Goal: Transaction & Acquisition: Purchase product/service

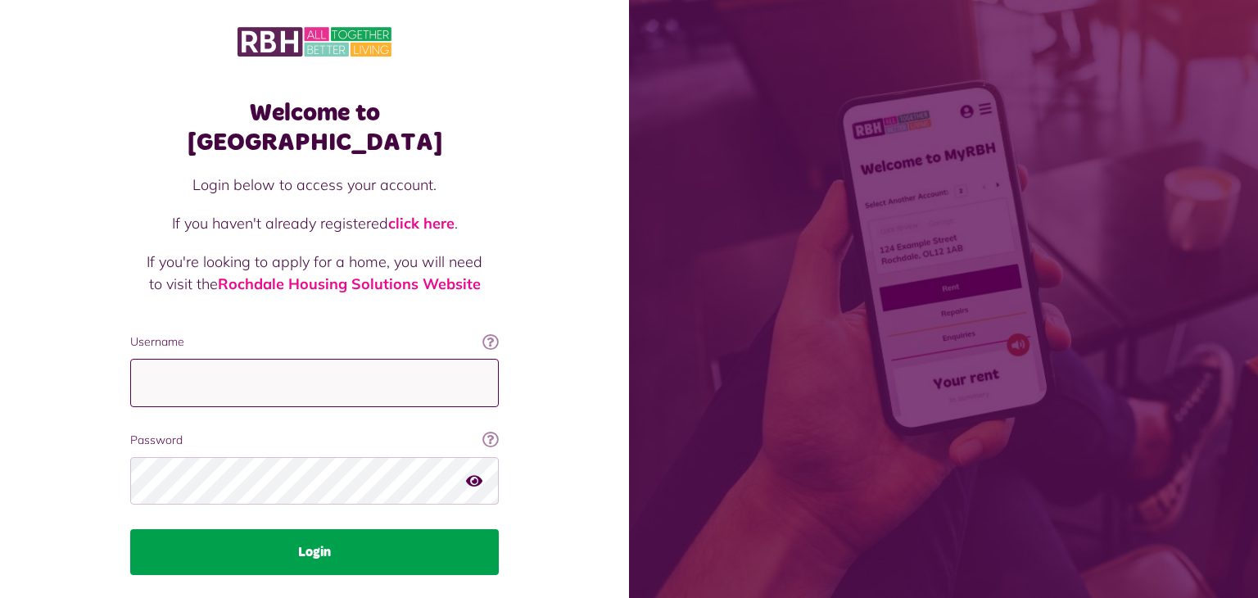
type input "**********"
click at [311, 529] on button "Login" at bounding box center [314, 552] width 369 height 46
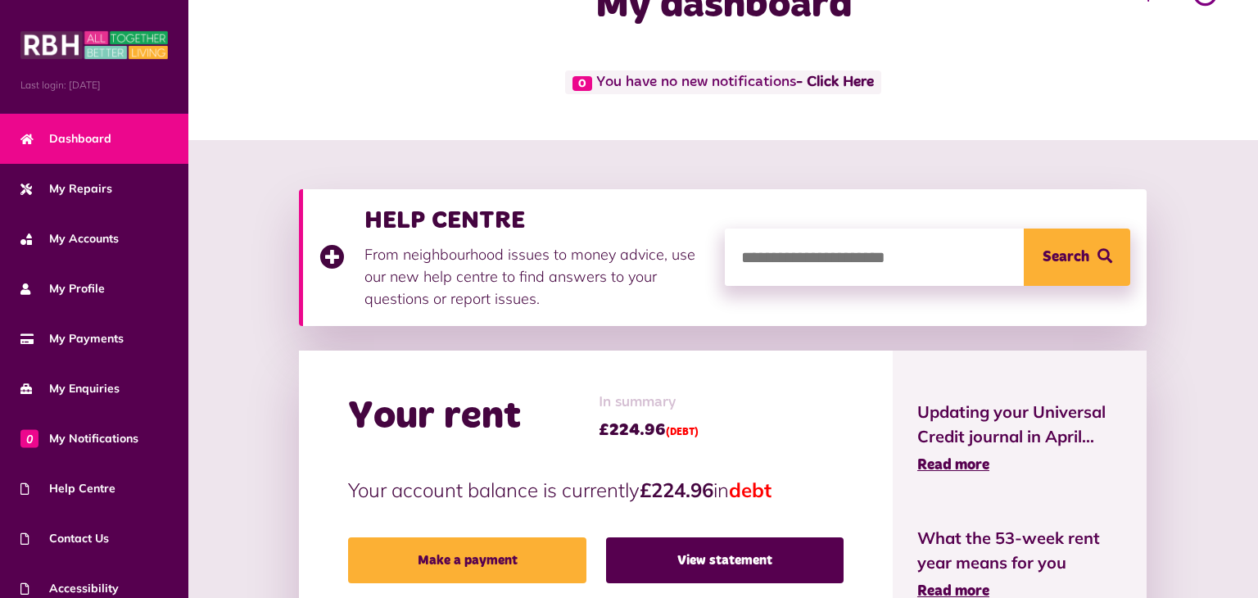
scroll to position [95, 0]
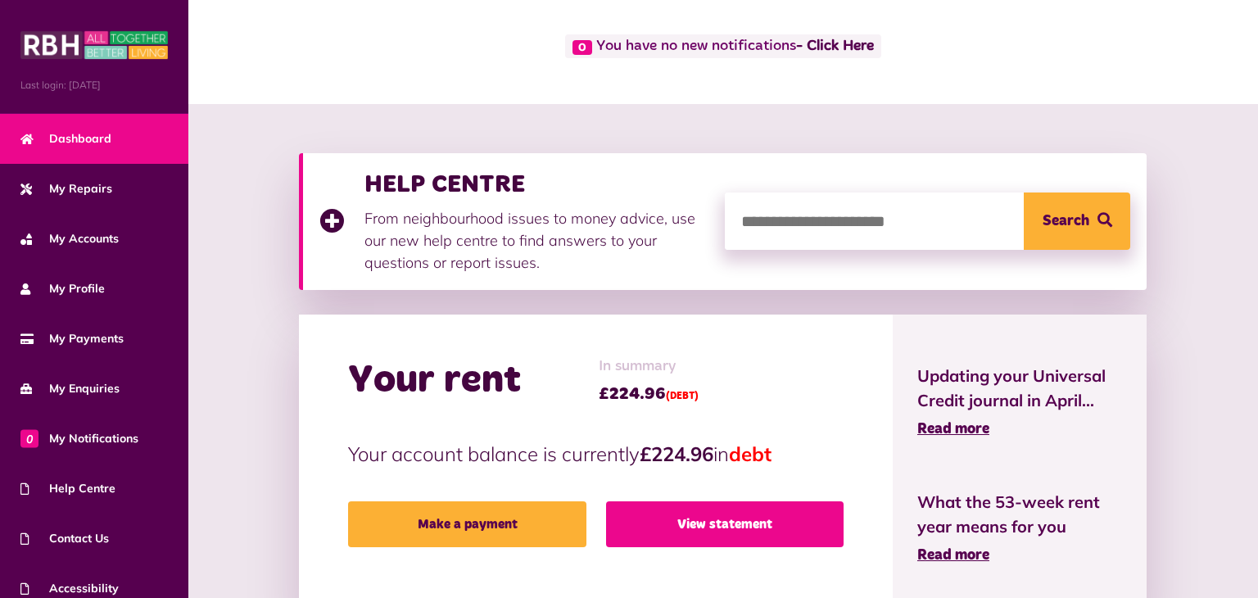
click at [686, 523] on link "View statement" at bounding box center [724, 524] width 237 height 46
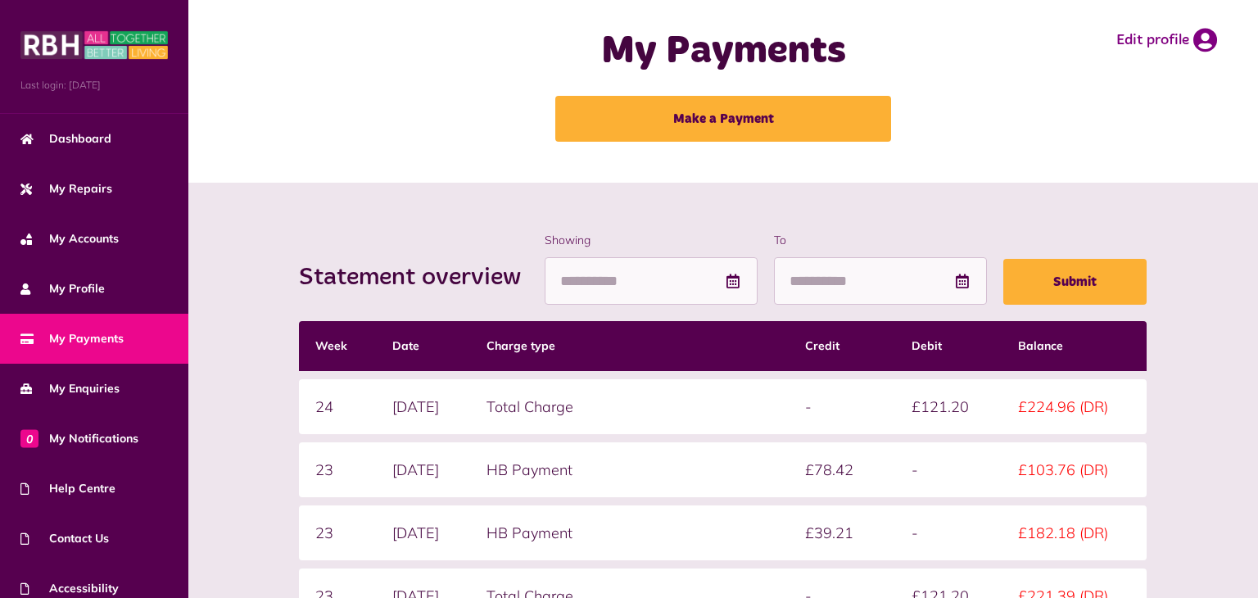
scroll to position [7, 0]
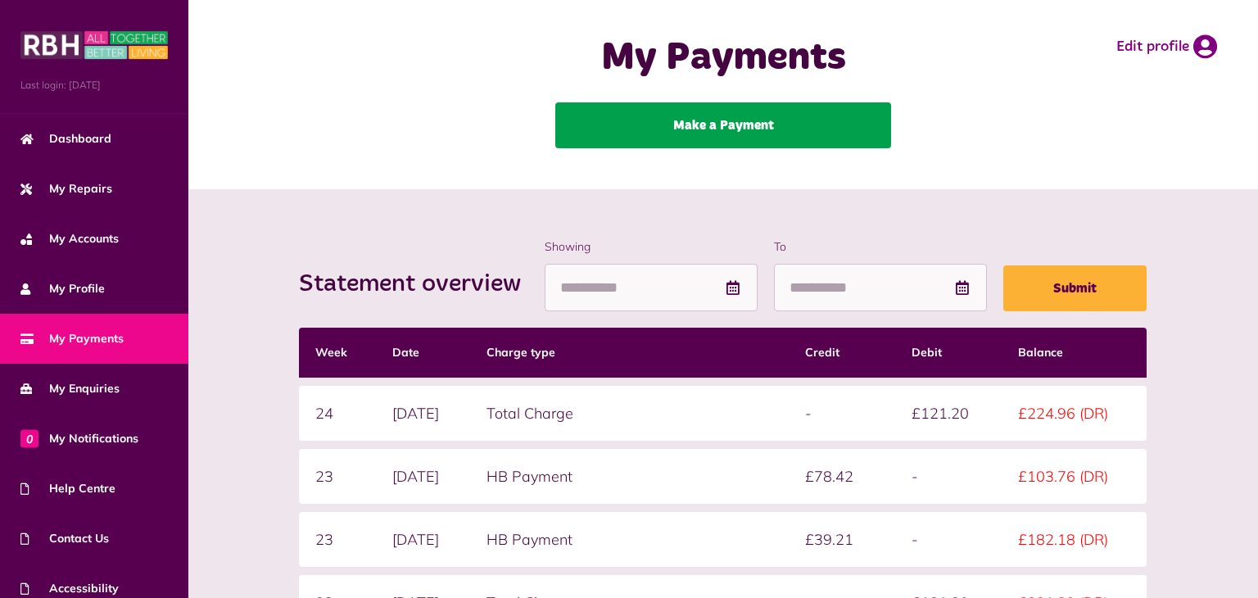
click at [757, 130] on link "Make a Payment" at bounding box center [723, 125] width 336 height 46
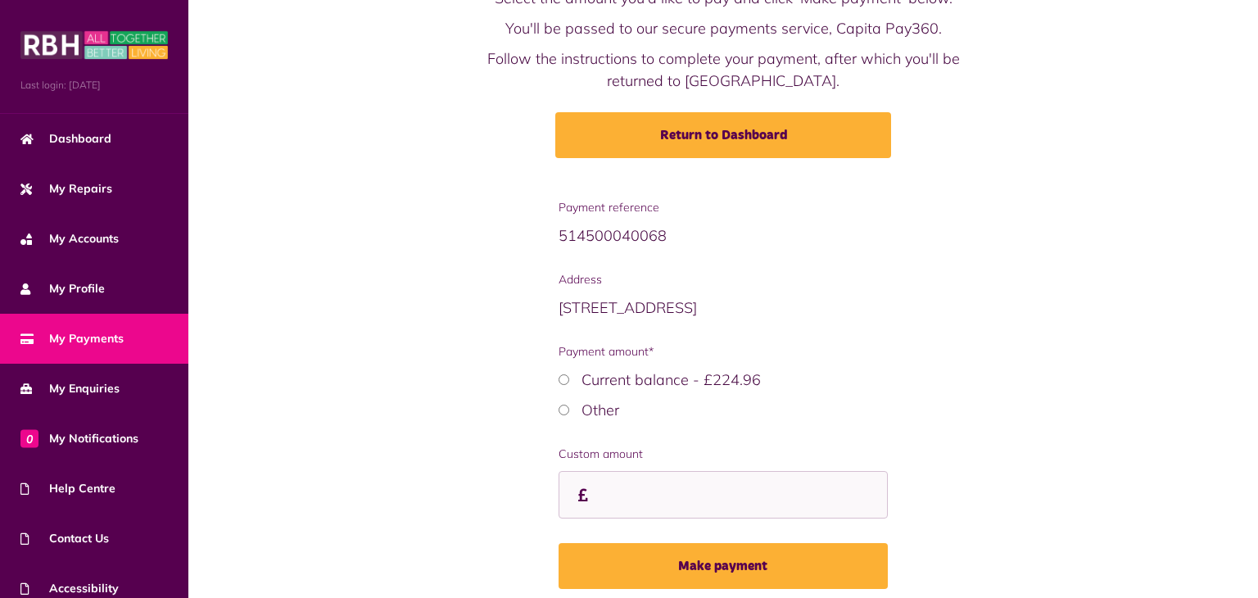
scroll to position [134, 0]
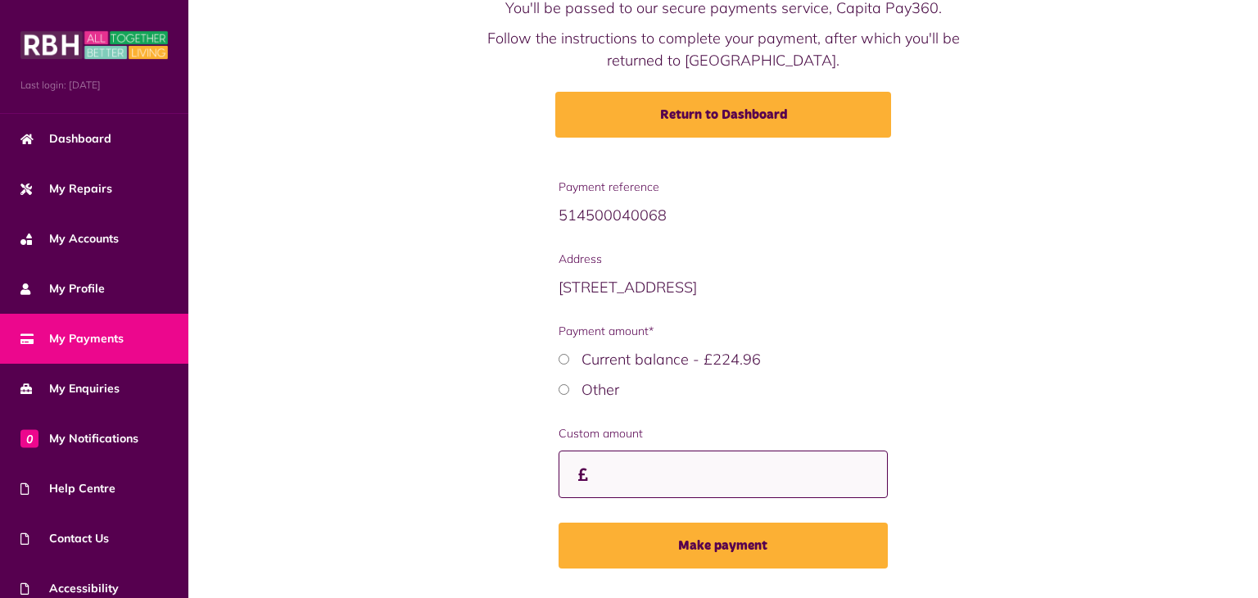
click at [612, 475] on input "Custom amount" at bounding box center [723, 474] width 329 height 48
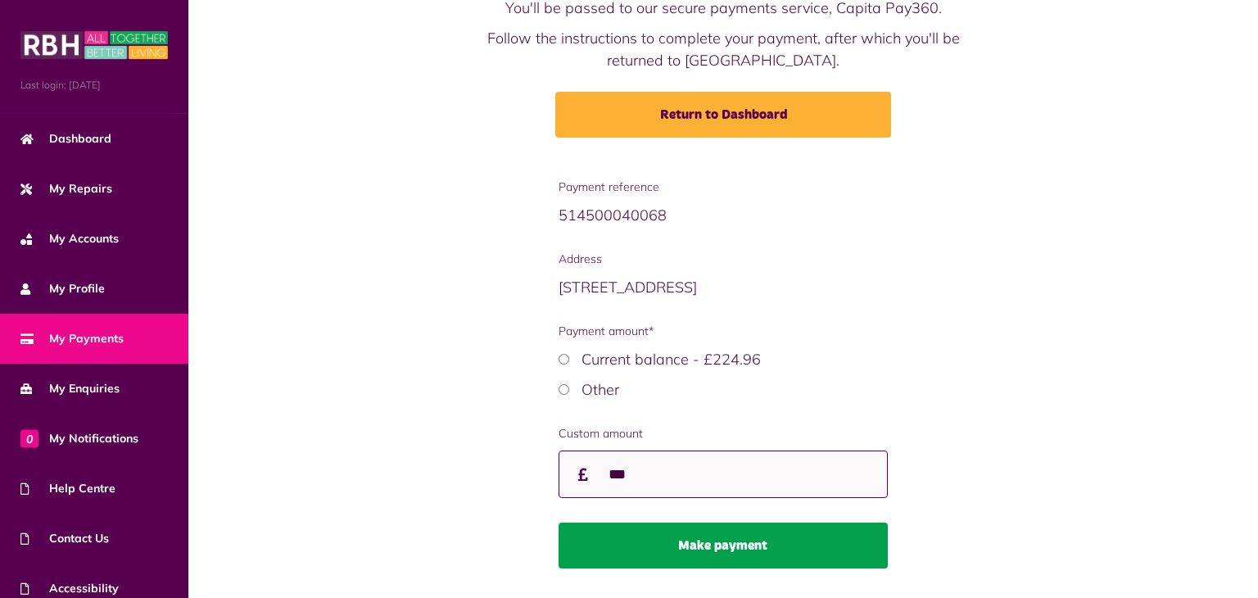
type input "***"
click at [727, 544] on button "Make payment" at bounding box center [723, 545] width 329 height 46
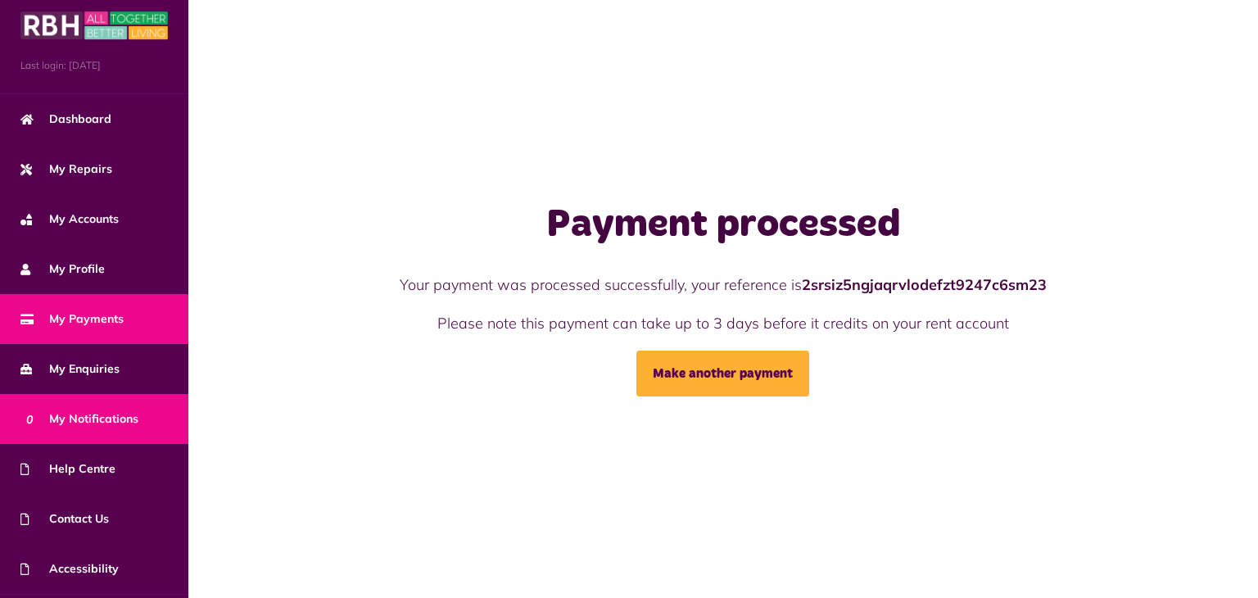
scroll to position [66, 0]
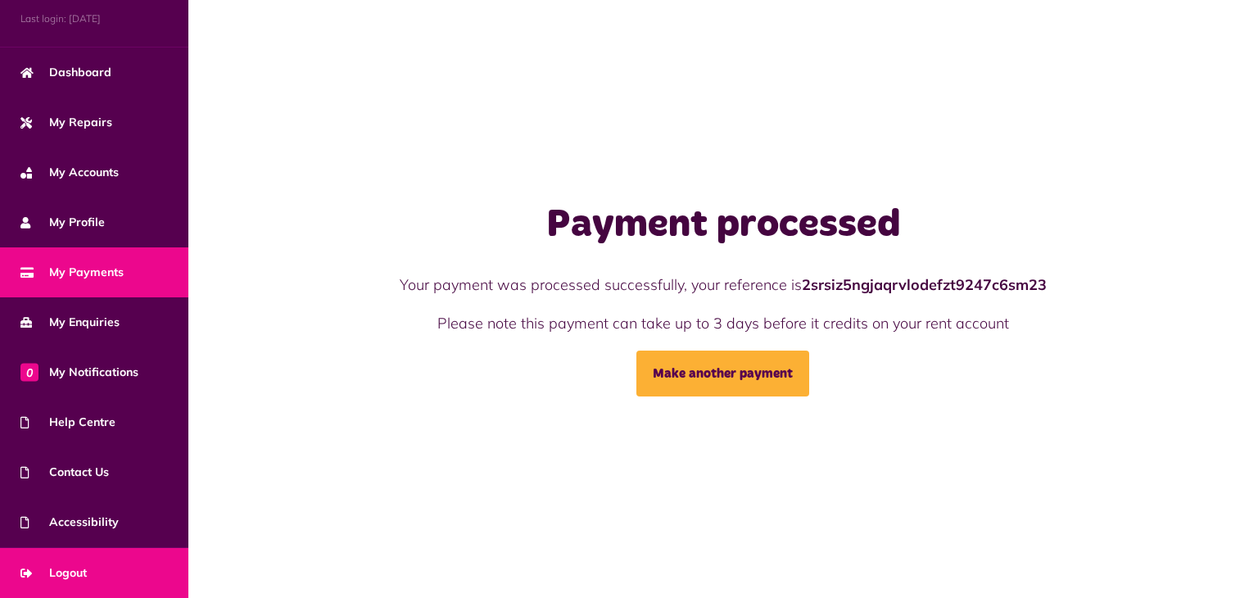
click at [67, 572] on span "Logout" at bounding box center [53, 572] width 66 height 17
